Goal: Entertainment & Leisure: Consume media (video, audio)

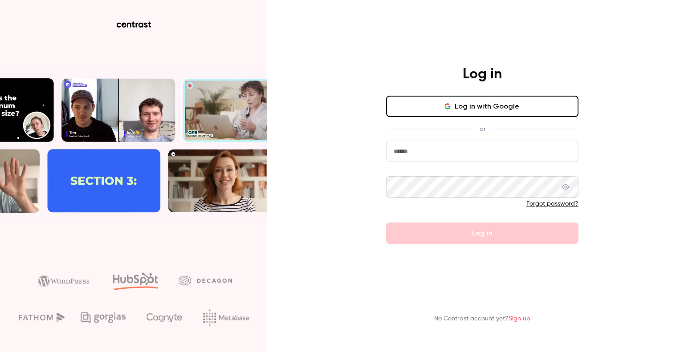
click at [472, 109] on button "Log in with Google" at bounding box center [482, 106] width 192 height 21
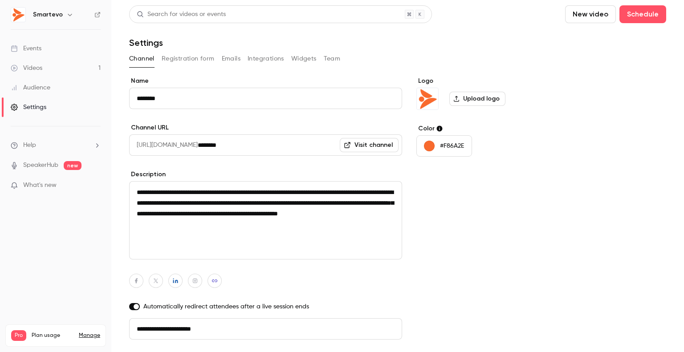
click at [32, 53] on link "Events" at bounding box center [55, 49] width 111 height 20
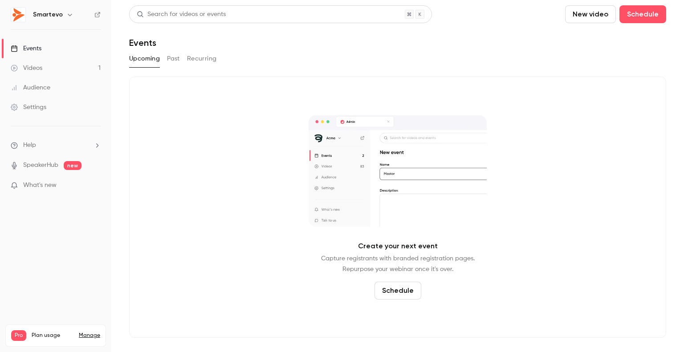
click at [35, 64] on div "Videos" at bounding box center [27, 68] width 32 height 9
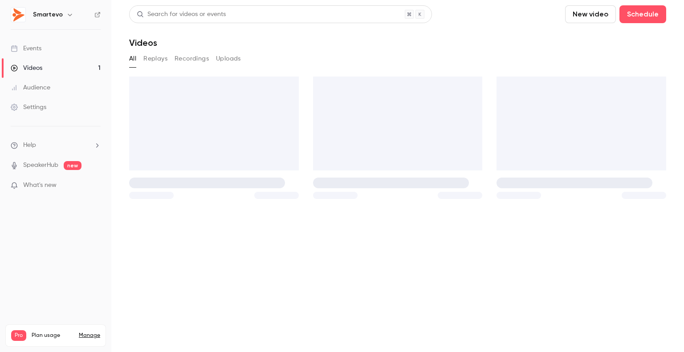
click at [36, 45] on div "Events" at bounding box center [26, 48] width 31 height 9
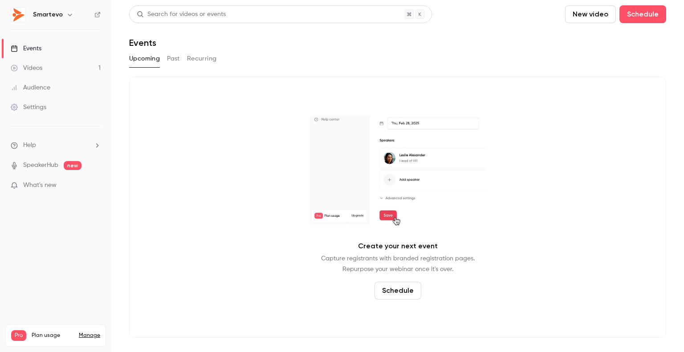
click at [36, 63] on link "Videos 1" at bounding box center [55, 68] width 111 height 20
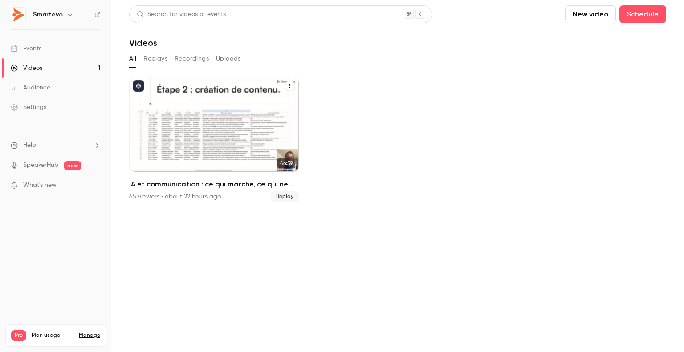
click at [165, 93] on div "IA et communication : ce qui marche, ce qui ne marche pas...du brief à la publi…" at bounding box center [214, 124] width 170 height 95
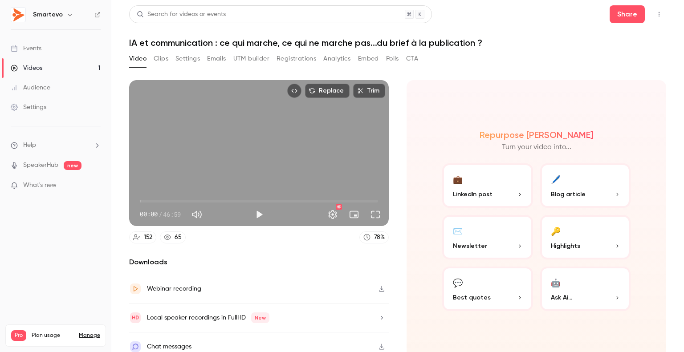
click at [290, 53] on button "Registrations" at bounding box center [297, 59] width 40 height 14
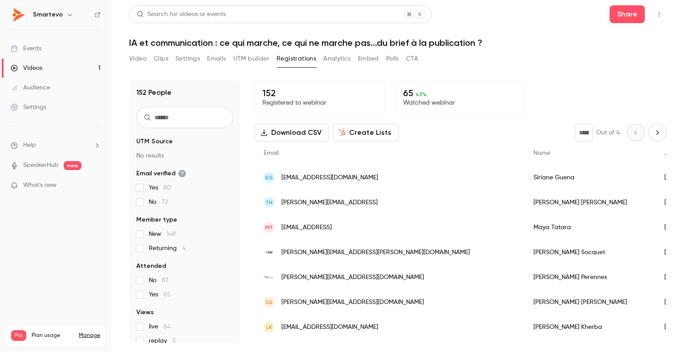
click at [328, 64] on button "Analytics" at bounding box center [337, 59] width 28 height 14
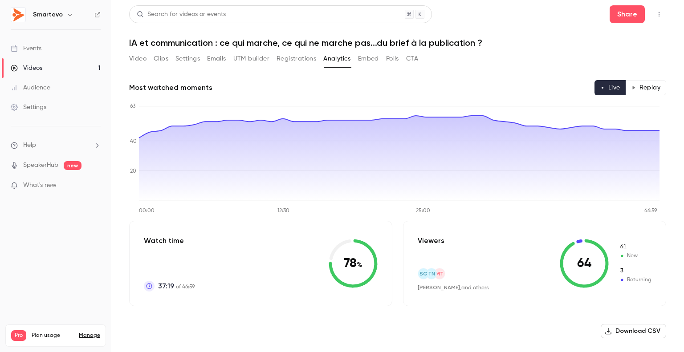
click at [360, 60] on button "Embed" at bounding box center [368, 59] width 21 height 14
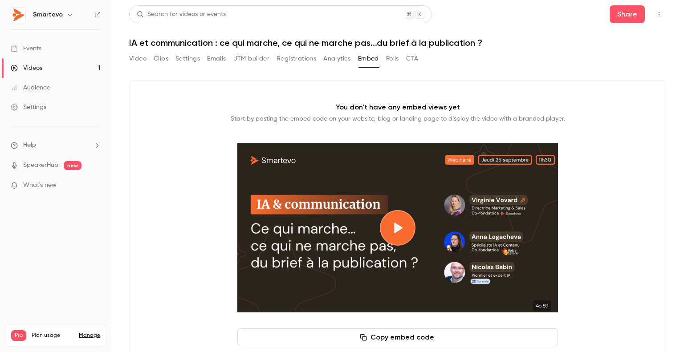
click at [391, 53] on button "Polls" at bounding box center [392, 59] width 13 height 14
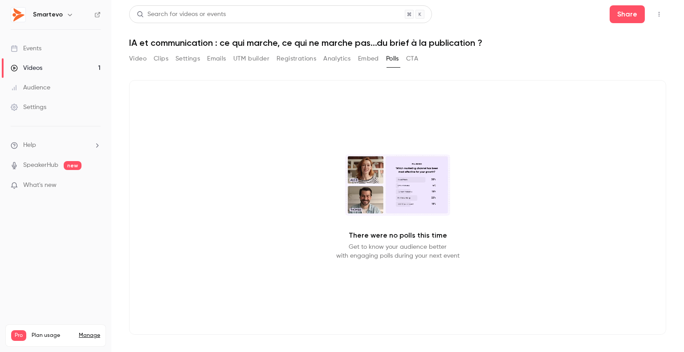
click at [416, 55] on button "CTA" at bounding box center [412, 59] width 12 height 14
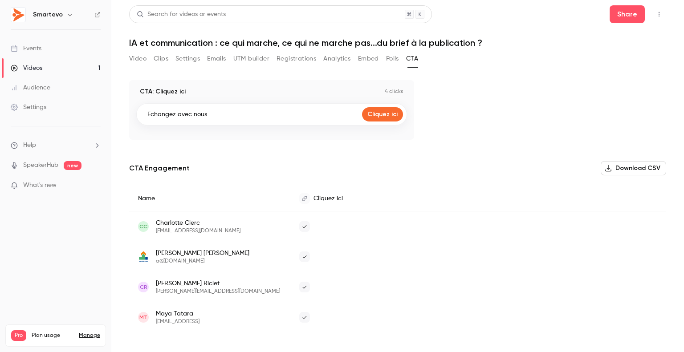
scroll to position [1, 0]
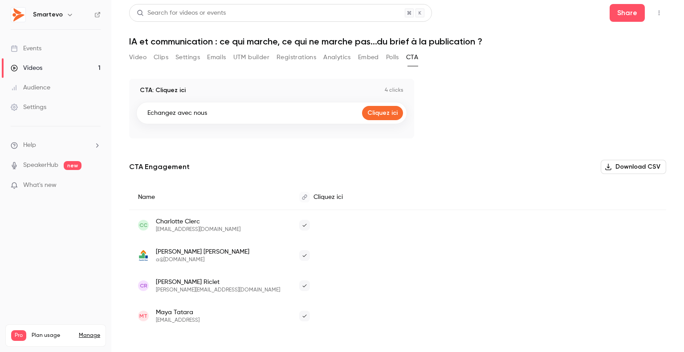
click at [68, 188] on p "What's new" at bounding box center [49, 185] width 76 height 9
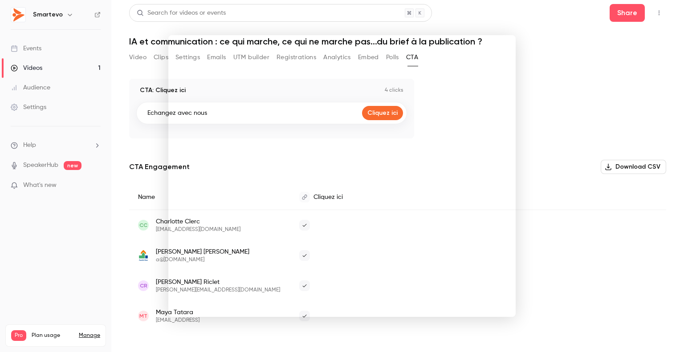
click at [77, 61] on div at bounding box center [342, 176] width 684 height 352
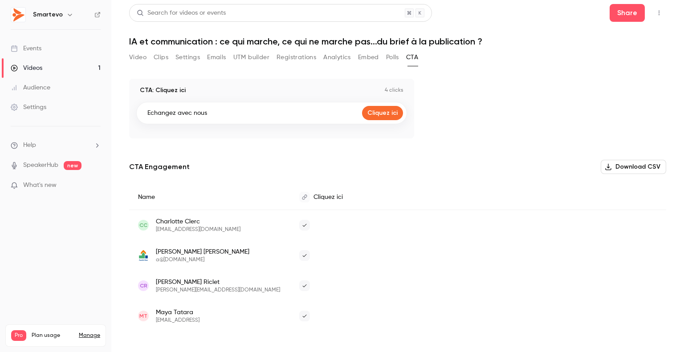
click at [70, 69] on link "Videos 1" at bounding box center [55, 68] width 111 height 20
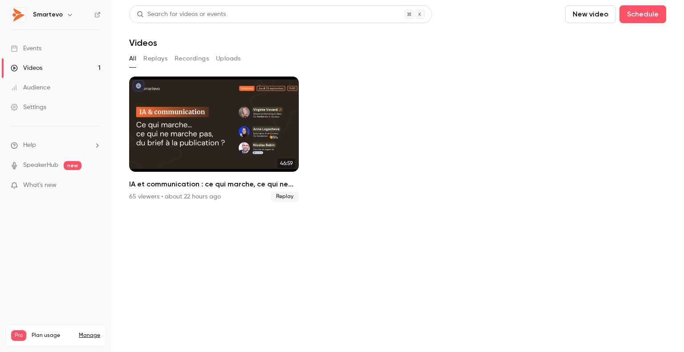
click at [57, 165] on link "SpeakerHub" at bounding box center [40, 165] width 35 height 9
